Goal: Task Accomplishment & Management: Manage account settings

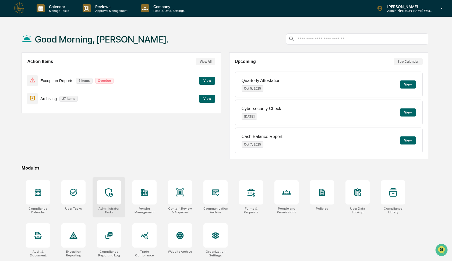
click at [107, 197] on icon at bounding box center [109, 192] width 9 height 9
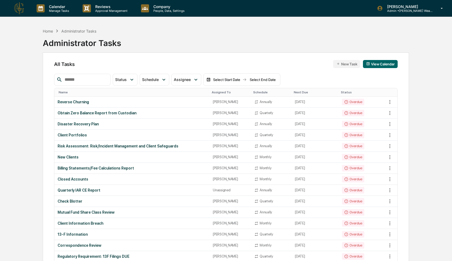
click at [92, 81] on input "text" at bounding box center [85, 79] width 46 height 7
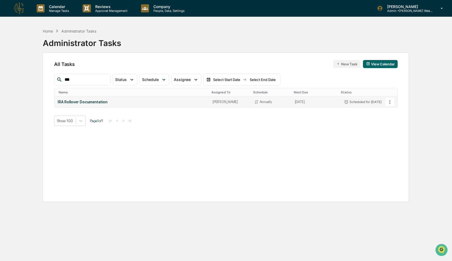
type input "***"
click at [391, 104] on icon at bounding box center [390, 102] width 6 height 6
click at [396, 131] on li "Delete Task" at bounding box center [408, 131] width 43 height 10
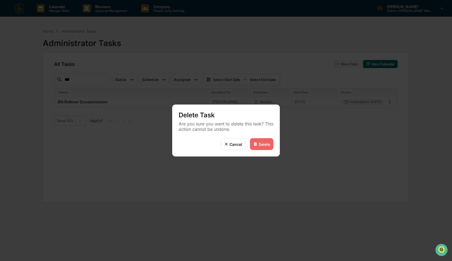
click at [263, 144] on div "Delete" at bounding box center [265, 144] width 12 height 5
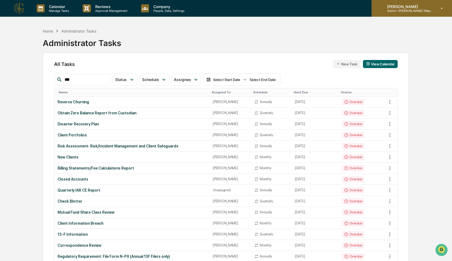
click at [415, 10] on p "Admin • [PERSON_NAME] Wealth Advisors" at bounding box center [408, 11] width 50 height 4
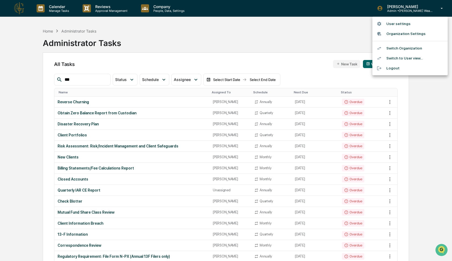
click at [404, 45] on li "Switch Organization" at bounding box center [410, 48] width 75 height 10
